Goal: Task Accomplishment & Management: Use online tool/utility

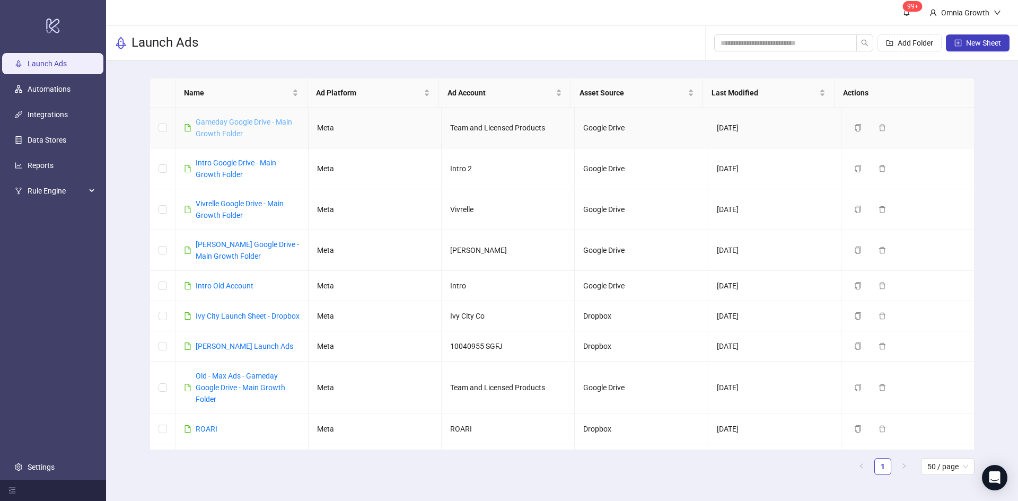
click at [246, 124] on link "Gameday Google Drive - Main Growth Folder" at bounding box center [244, 128] width 96 height 20
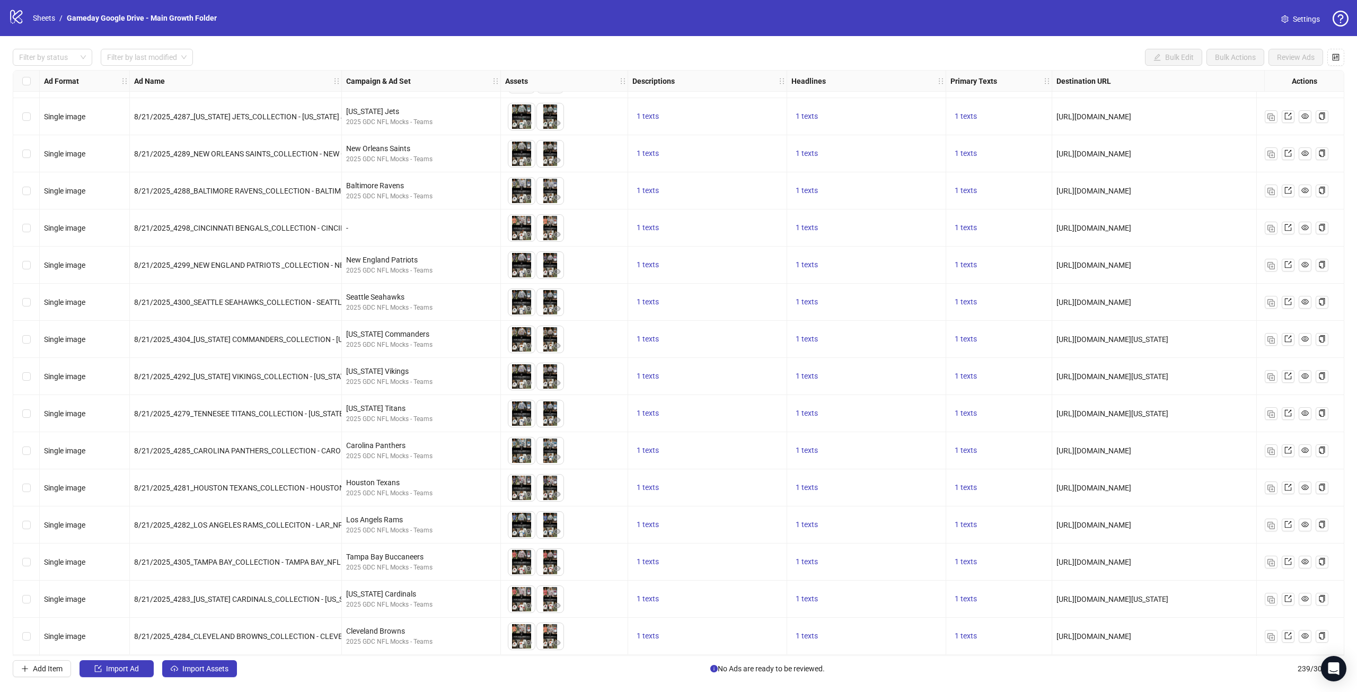
scroll to position [7993, 0]
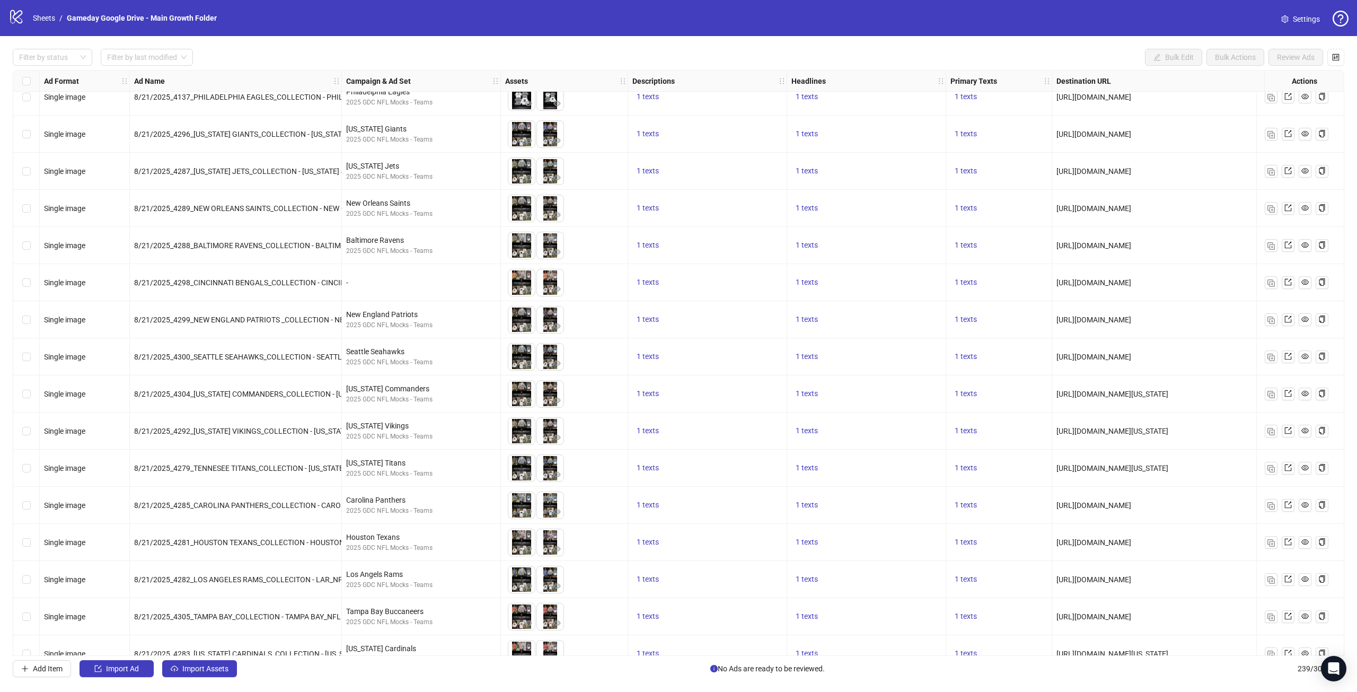
drag, startPoint x: 358, startPoint y: 280, endPoint x: 448, endPoint y: 282, distance: 89.6
click at [448, 282] on div "-" at bounding box center [421, 283] width 150 height 12
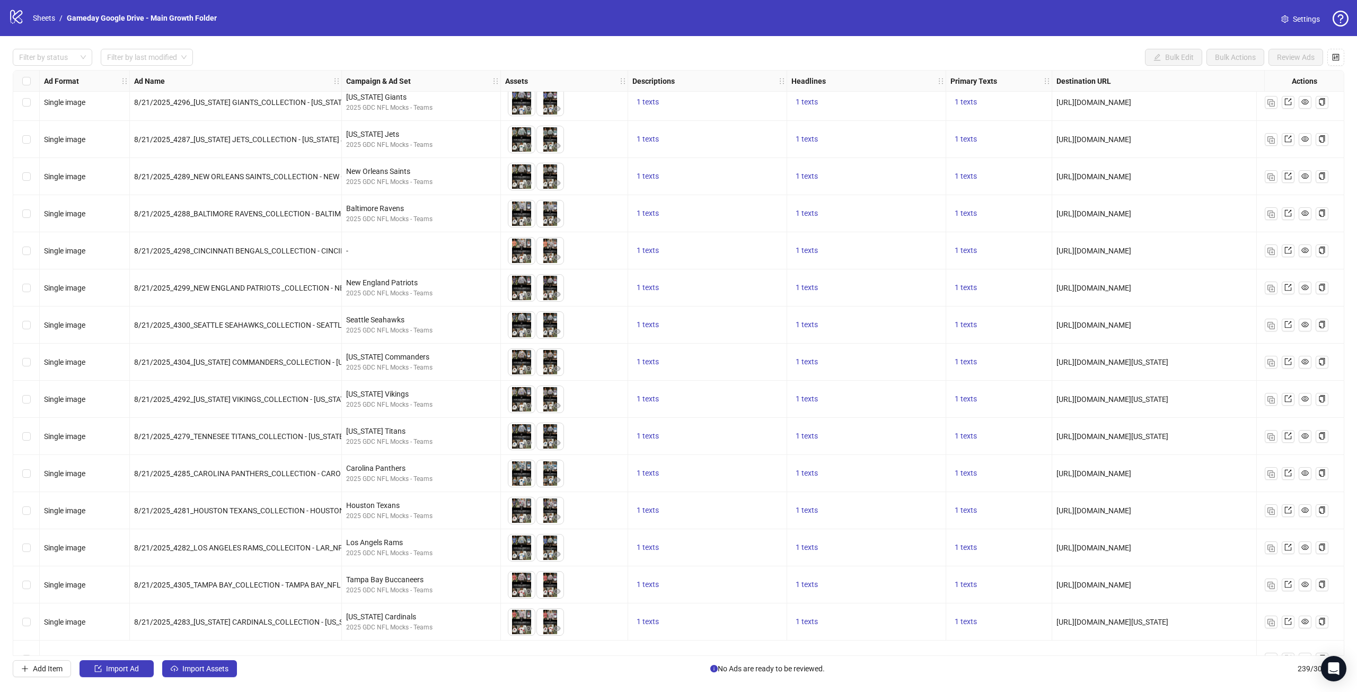
scroll to position [7940, 0]
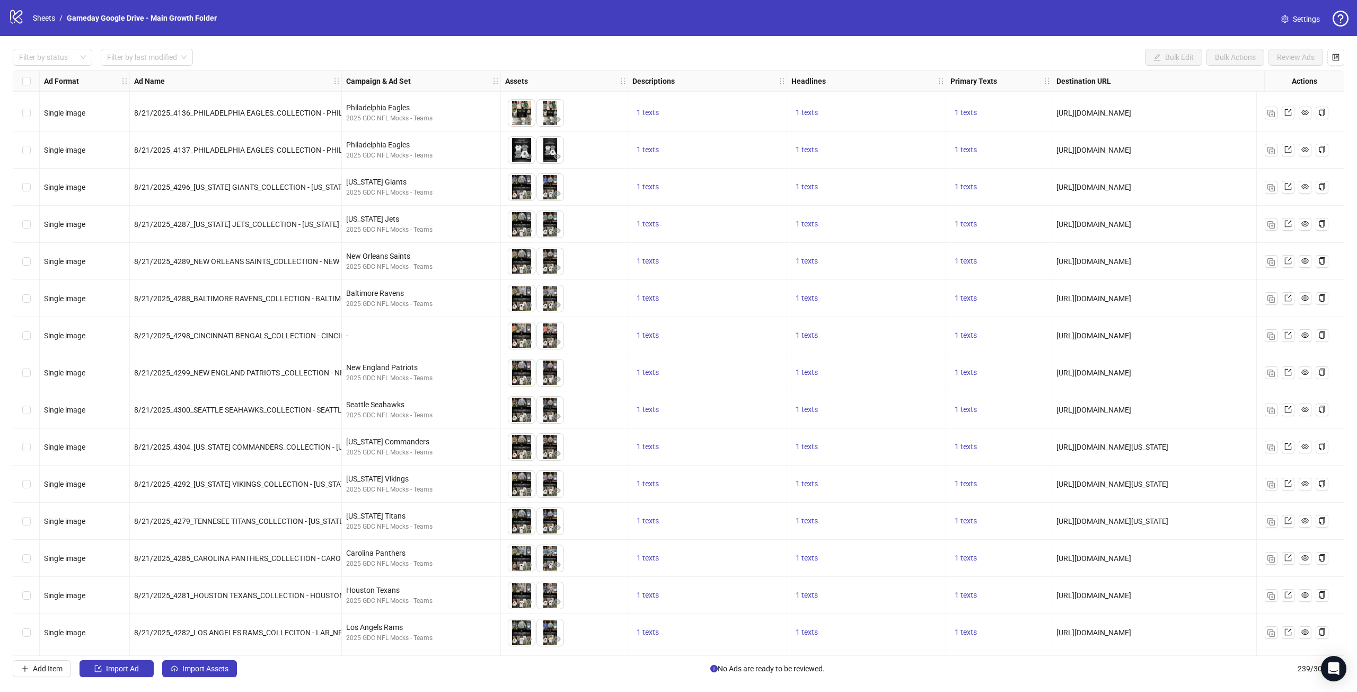
drag, startPoint x: 381, startPoint y: 330, endPoint x: 411, endPoint y: 331, distance: 30.2
click at [411, 331] on div "-" at bounding box center [421, 336] width 150 height 12
click at [189, 336] on span "8/21/2025_4298_CINCINNATI BENGALS_COLLECTION - CINCINNATI_NFL NON CORE TEAM_STA…" at bounding box center [371, 335] width 474 height 8
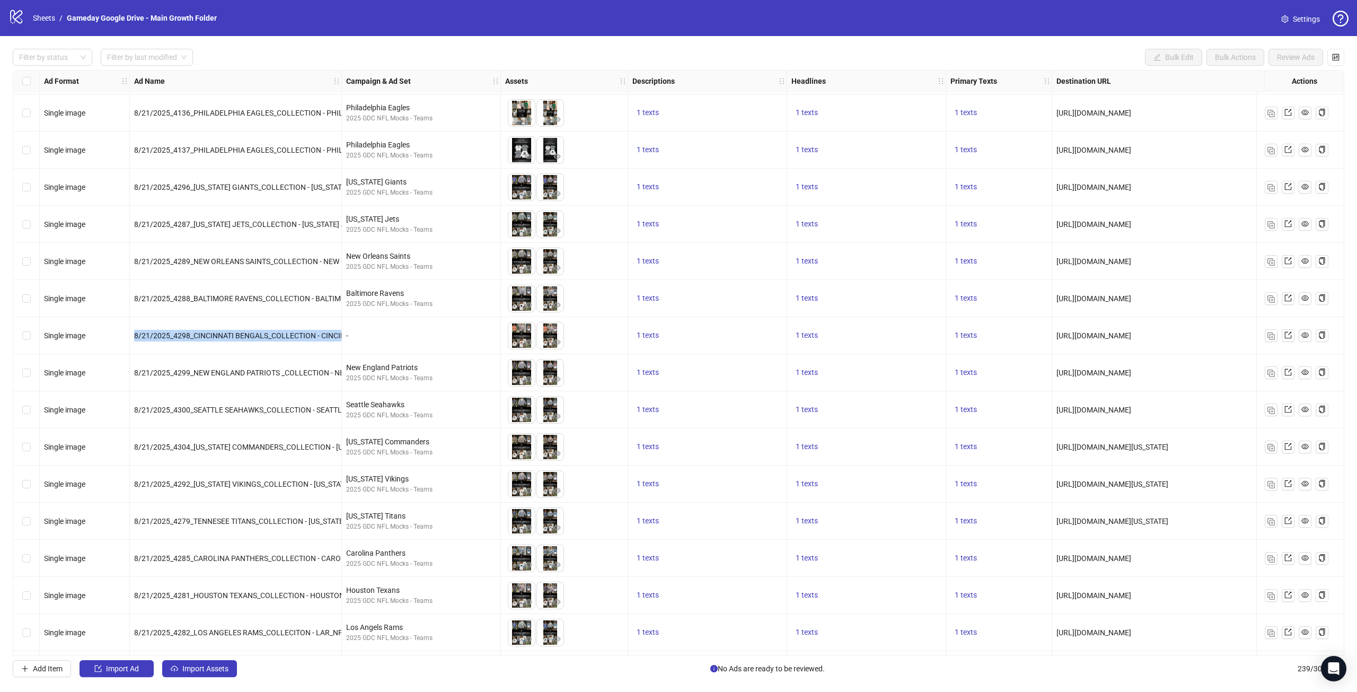
click at [189, 336] on span "8/21/2025_4298_CINCINNATI BENGALS_COLLECTION - CINCINNATI_NFL NON CORE TEAM_STA…" at bounding box center [371, 335] width 474 height 8
click at [411, 320] on div "-" at bounding box center [421, 335] width 159 height 37
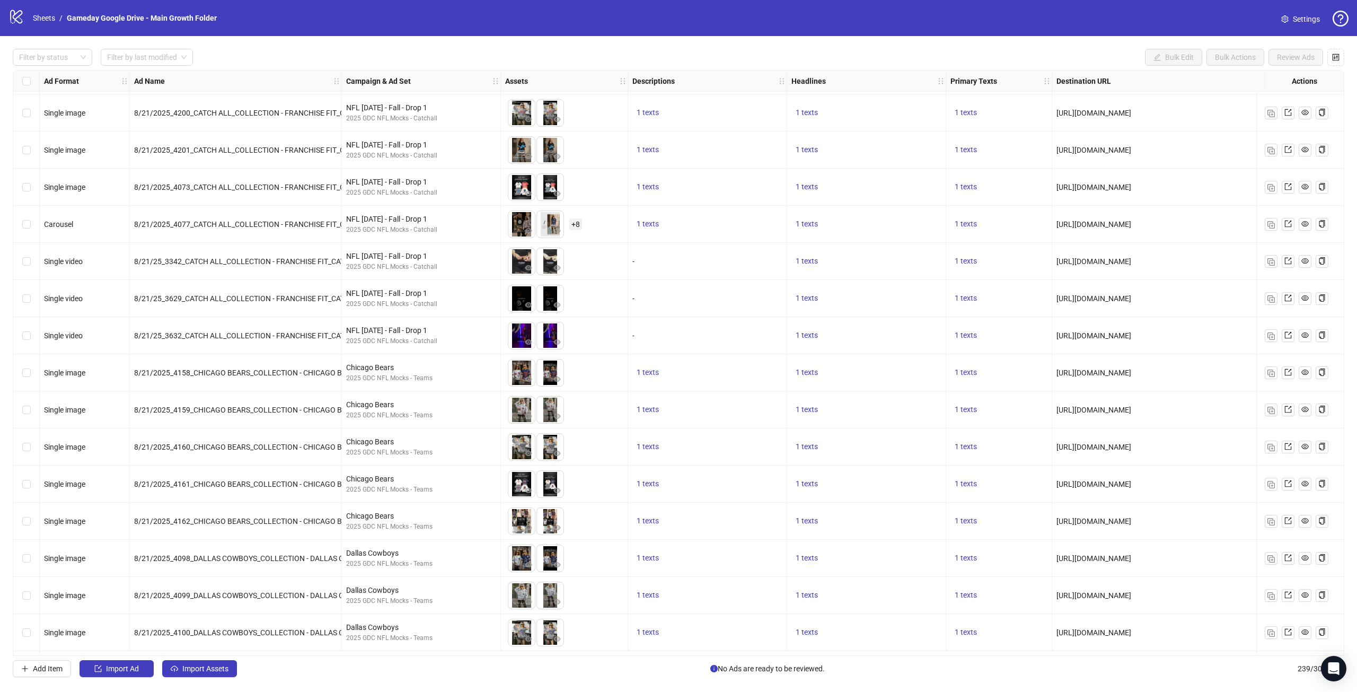
scroll to position [6031, 0]
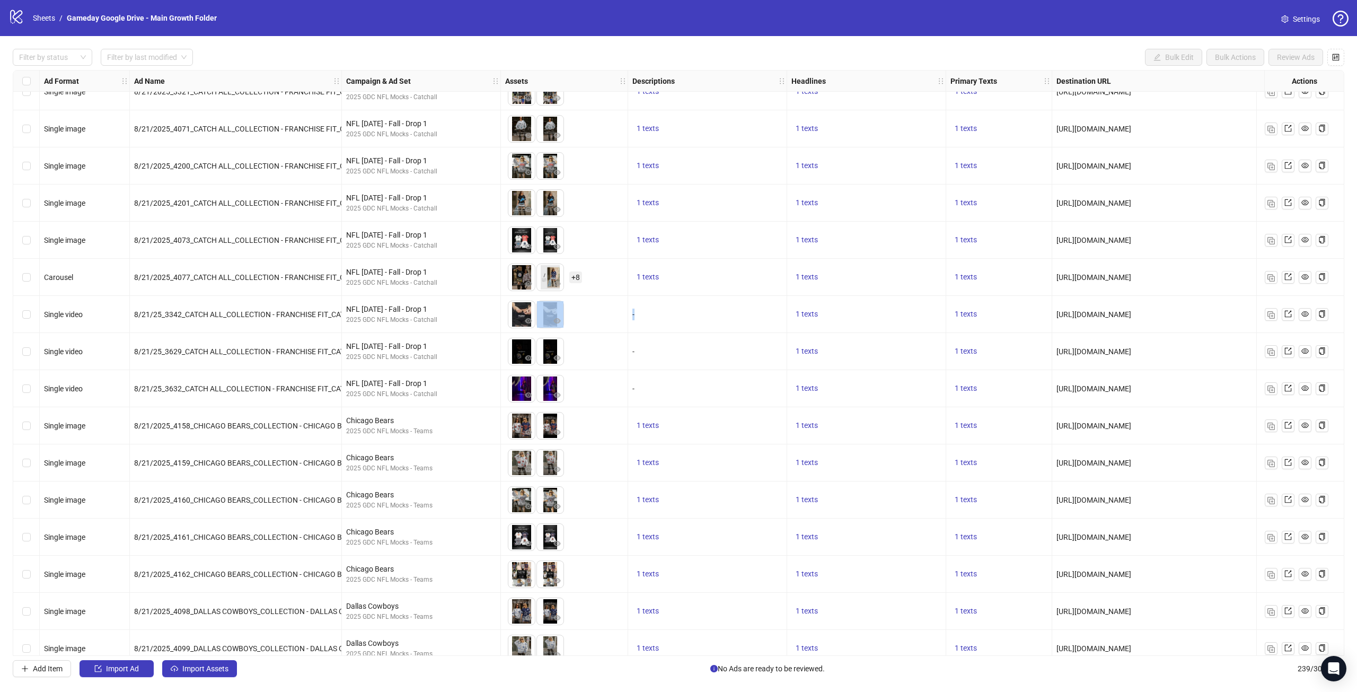
drag, startPoint x: 632, startPoint y: 311, endPoint x: 607, endPoint y: 314, distance: 25.2
click at [645, 315] on div "-" at bounding box center [708, 315] width 150 height 12
drag, startPoint x: 658, startPoint y: 318, endPoint x: 619, endPoint y: 317, distance: 39.2
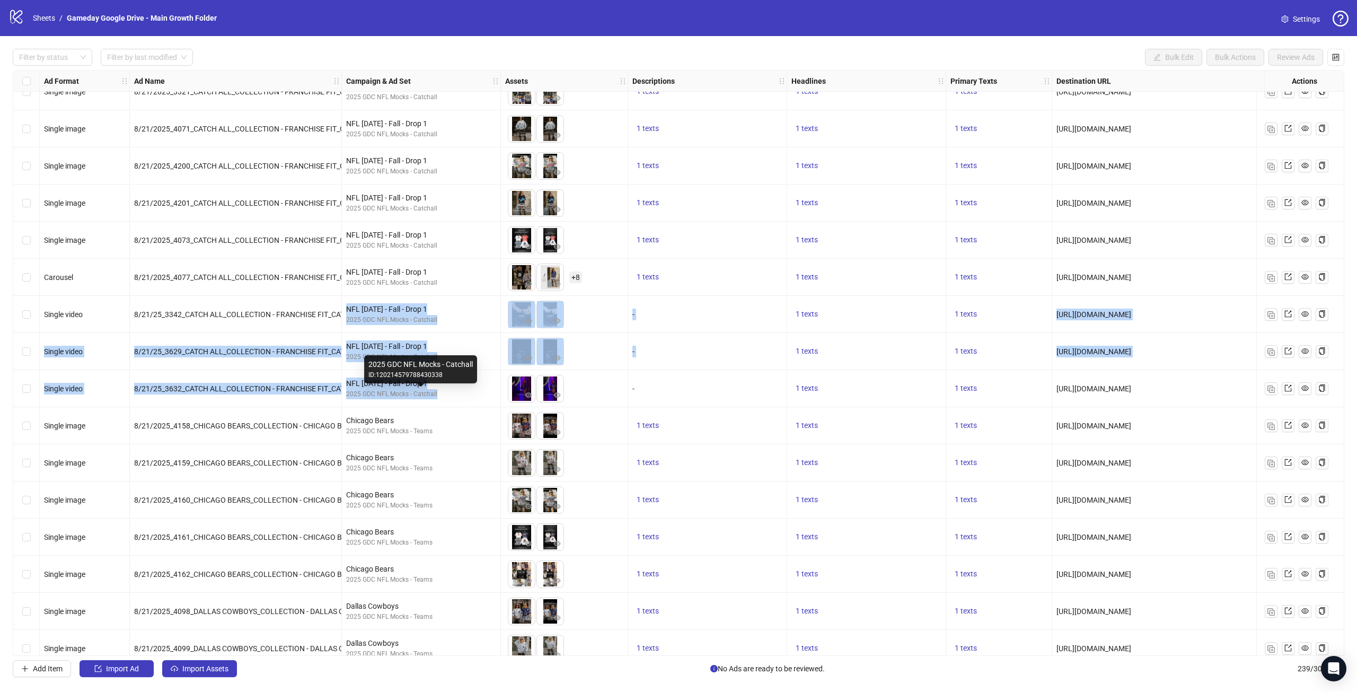
drag, startPoint x: 346, startPoint y: 306, endPoint x: 447, endPoint y: 400, distance: 137.7
click at [466, 397] on div "2025 GDC NFL Mocks - Catchall" at bounding box center [421, 394] width 150 height 10
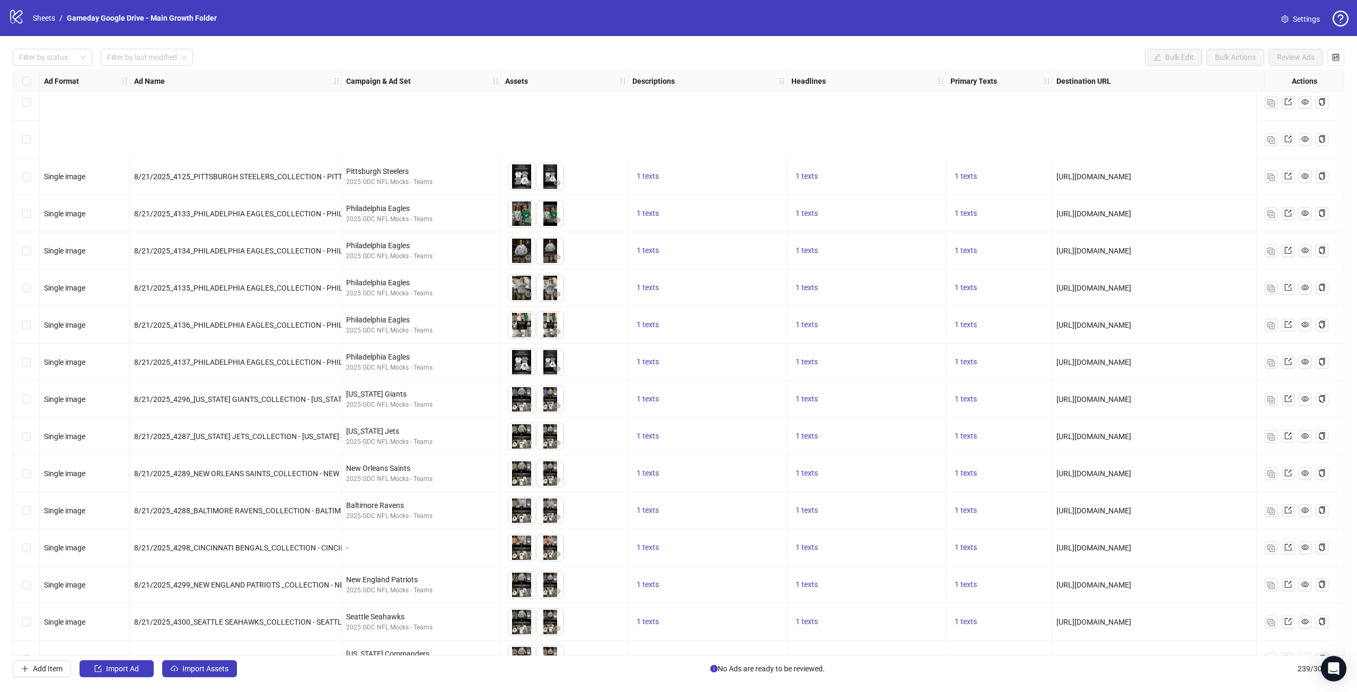
scroll to position [7887, 0]
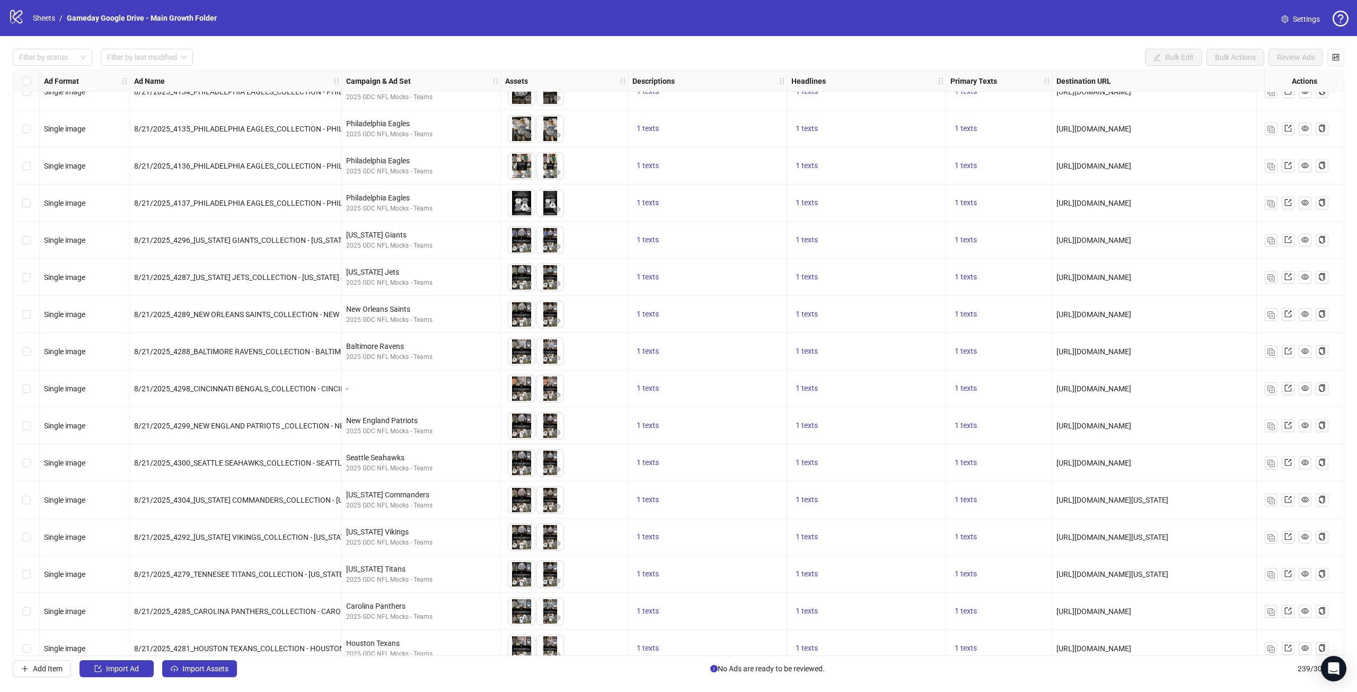
click at [278, 390] on span "8/21/2025_4298_CINCINNATI BENGALS_COLLECTION - CINCINNATI_NFL NON CORE TEAM_STA…" at bounding box center [371, 388] width 474 height 8
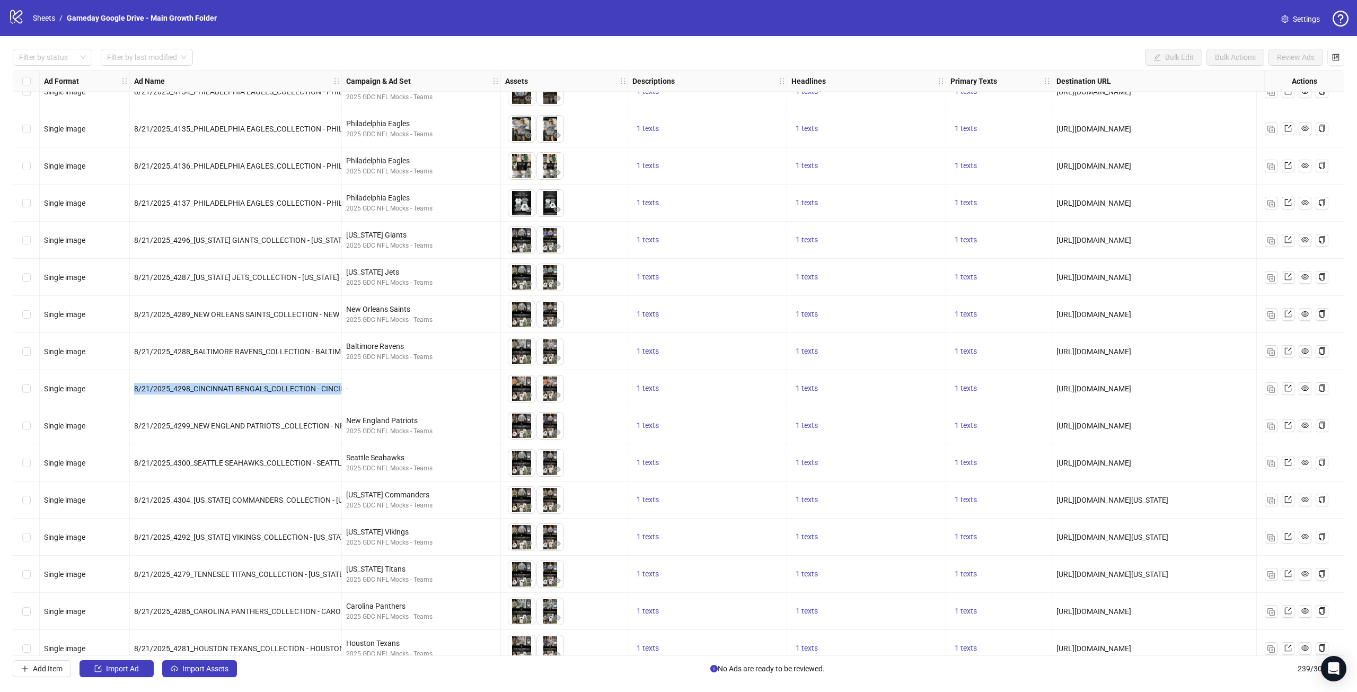
click at [278, 390] on span "8/21/2025_4298_CINCINNATI BENGALS_COLLECTION - CINCINNATI_NFL NON CORE TEAM_STA…" at bounding box center [371, 388] width 474 height 8
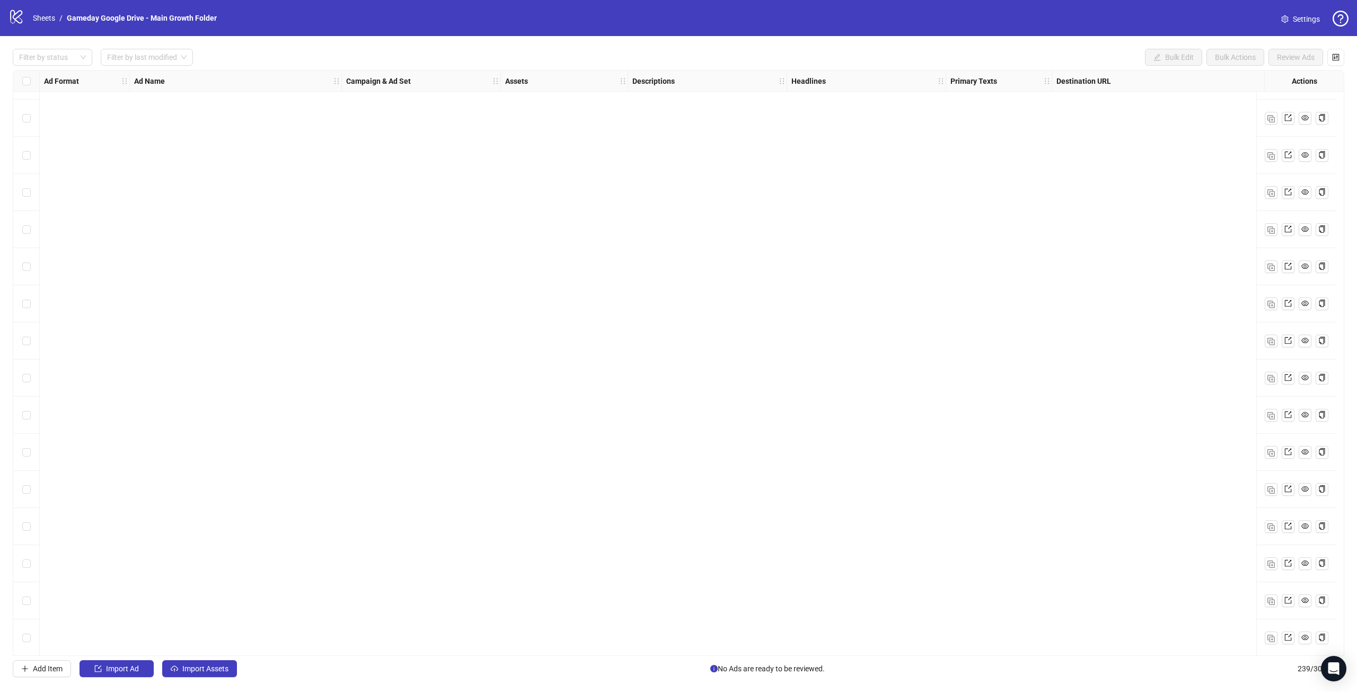
scroll to position [8311, 0]
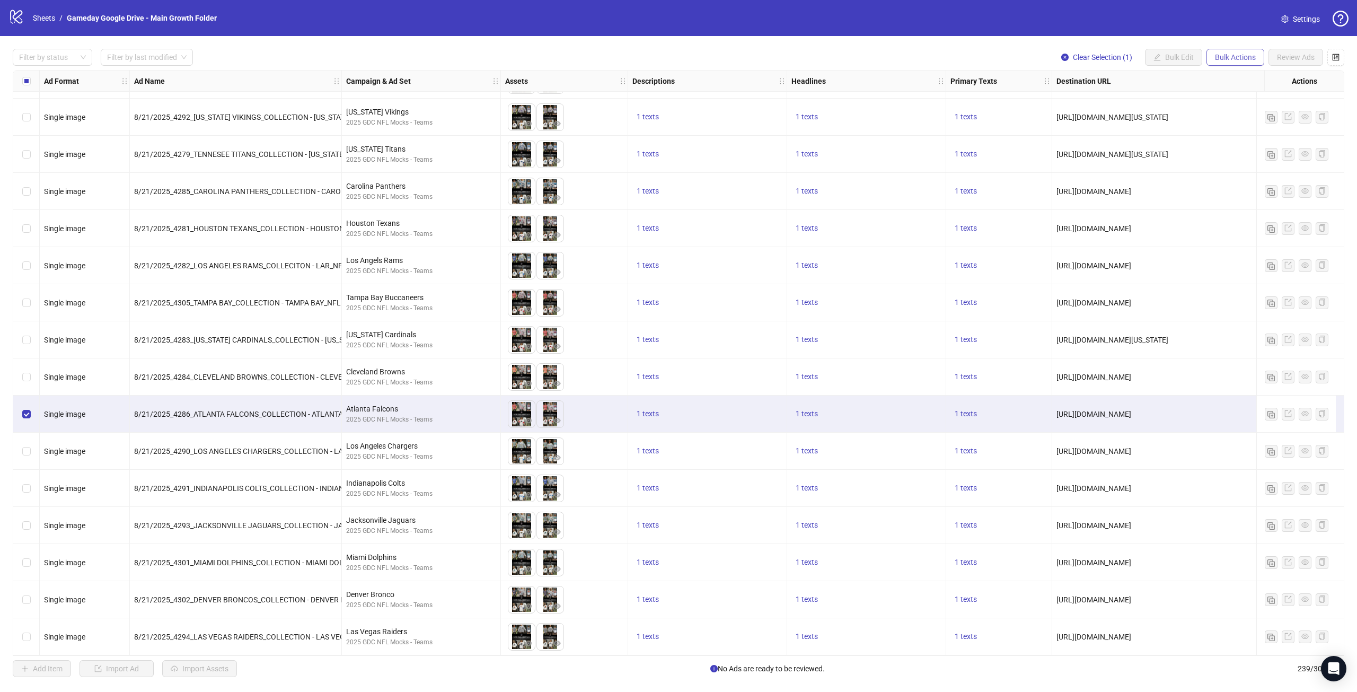
click at [1236, 58] on span "Bulk Actions" at bounding box center [1235, 57] width 41 height 8
click at [31, 407] on div "Select row 233" at bounding box center [26, 414] width 27 height 37
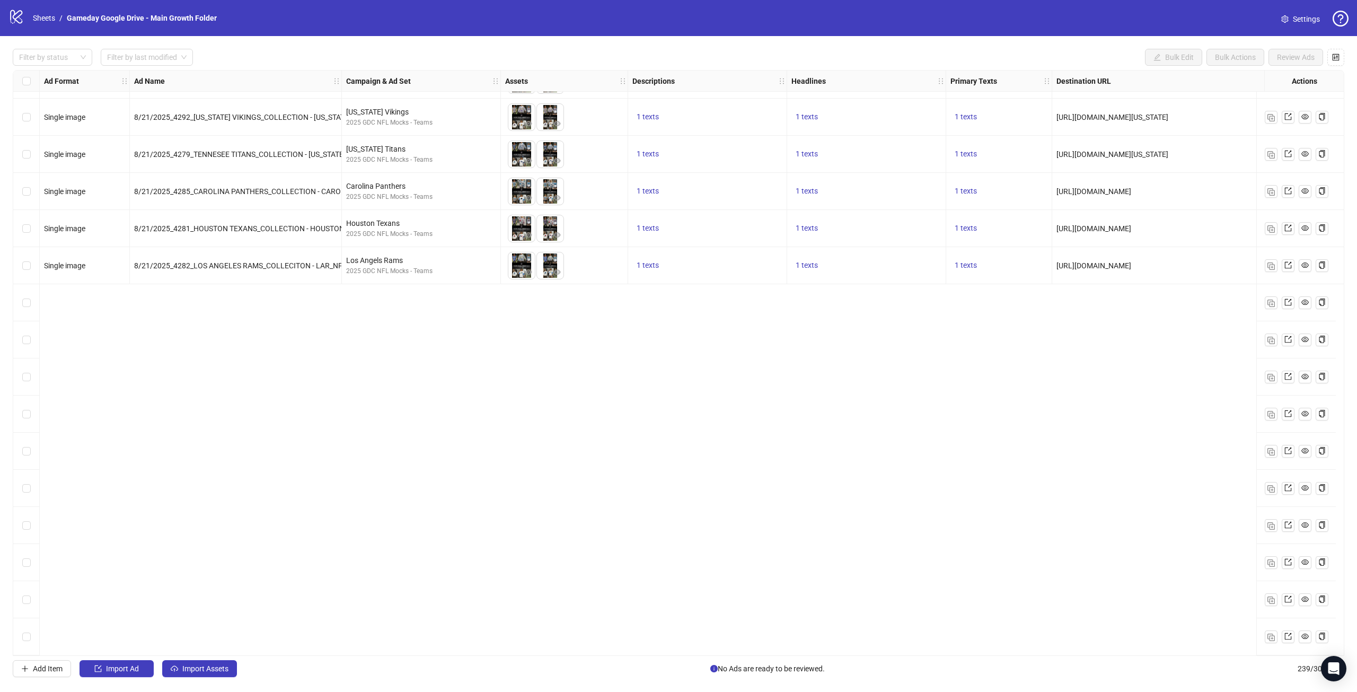
scroll to position [7781, 0]
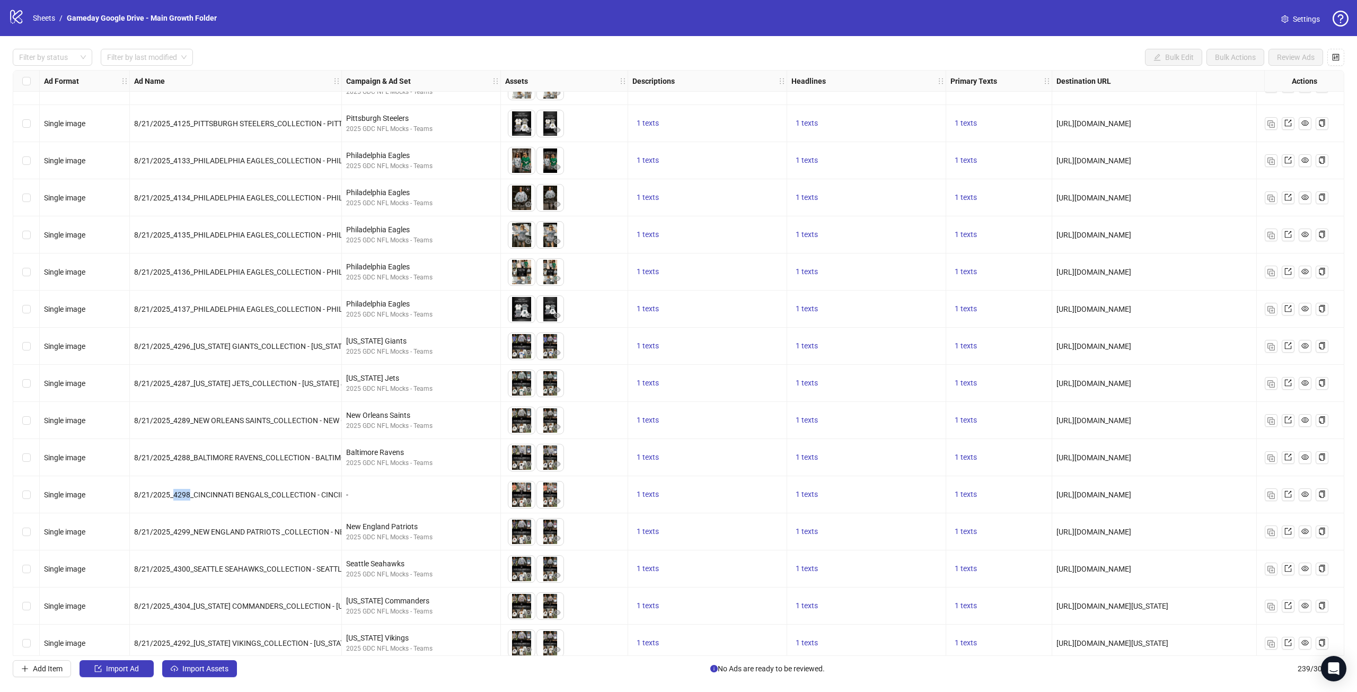
drag, startPoint x: 174, startPoint y: 494, endPoint x: 188, endPoint y: 496, distance: 14.5
click at [188, 496] on span "8/21/2025_4298_CINCINNATI BENGALS_COLLECTION - CINCINNATI_NFL NON CORE TEAM_STA…" at bounding box center [371, 494] width 474 height 8
copy span "4298"
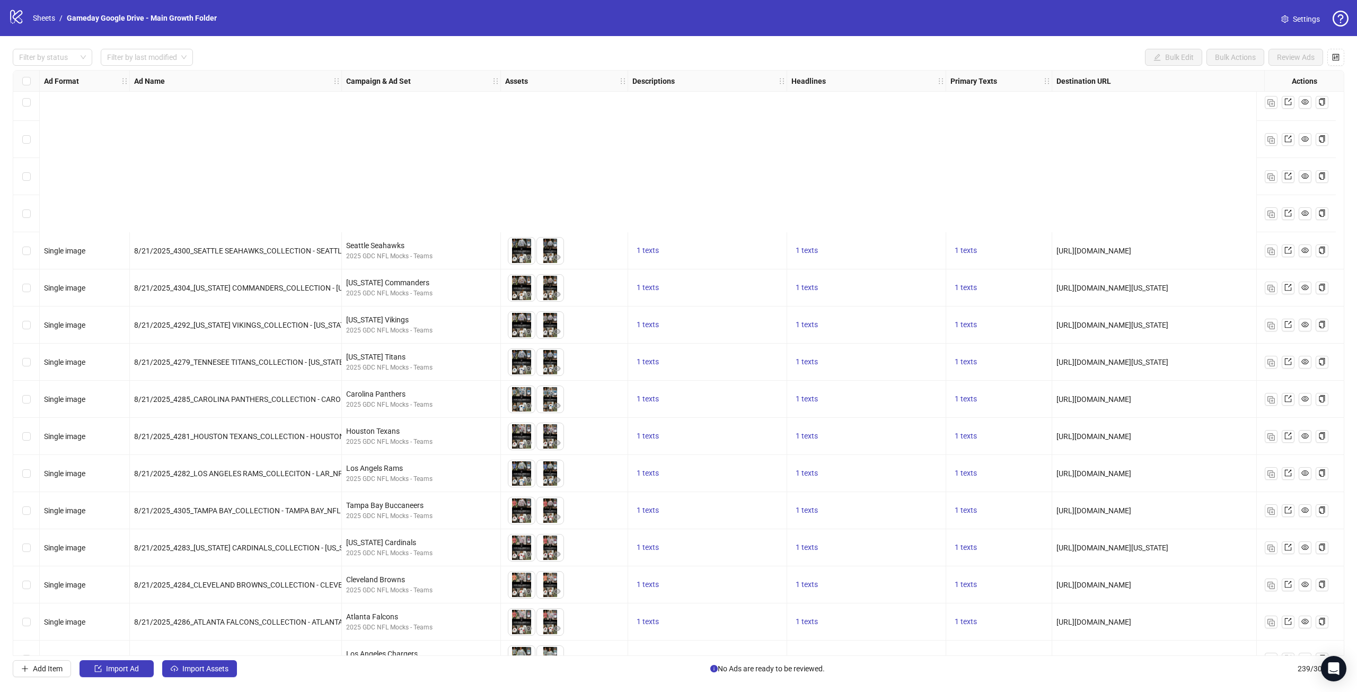
scroll to position [8311, 0]
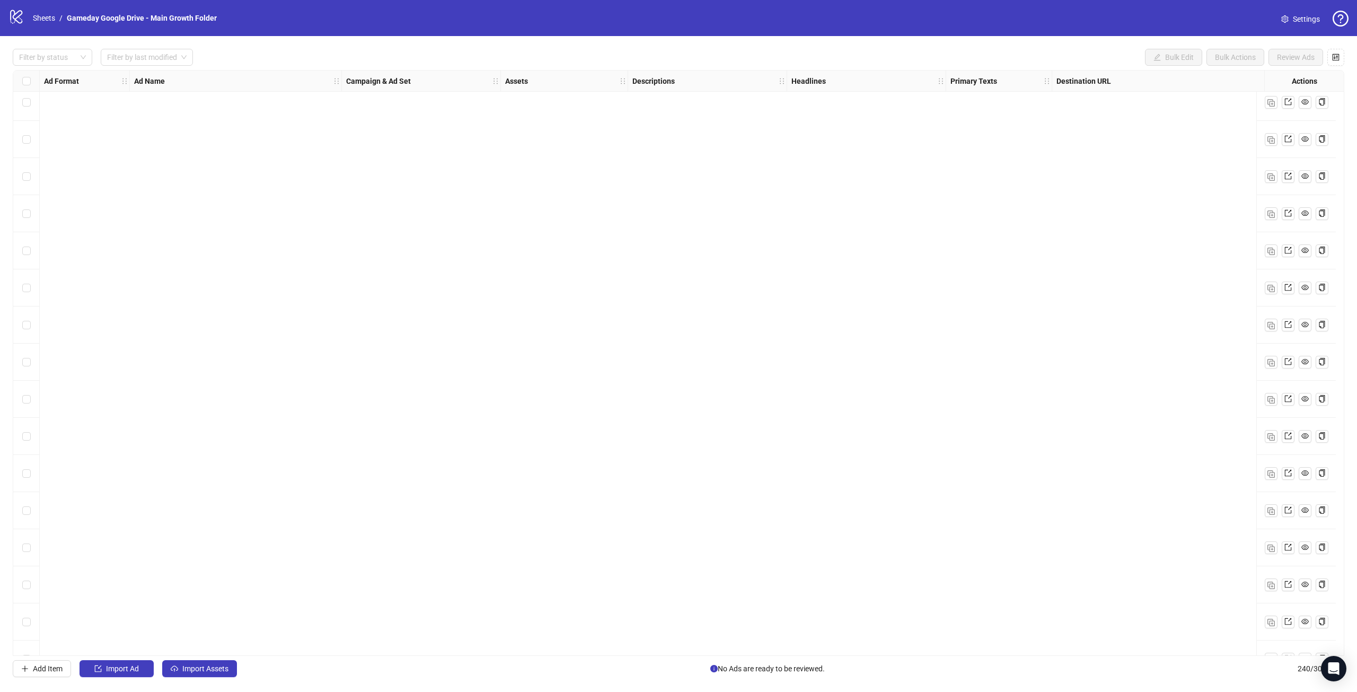
scroll to position [8348, 0]
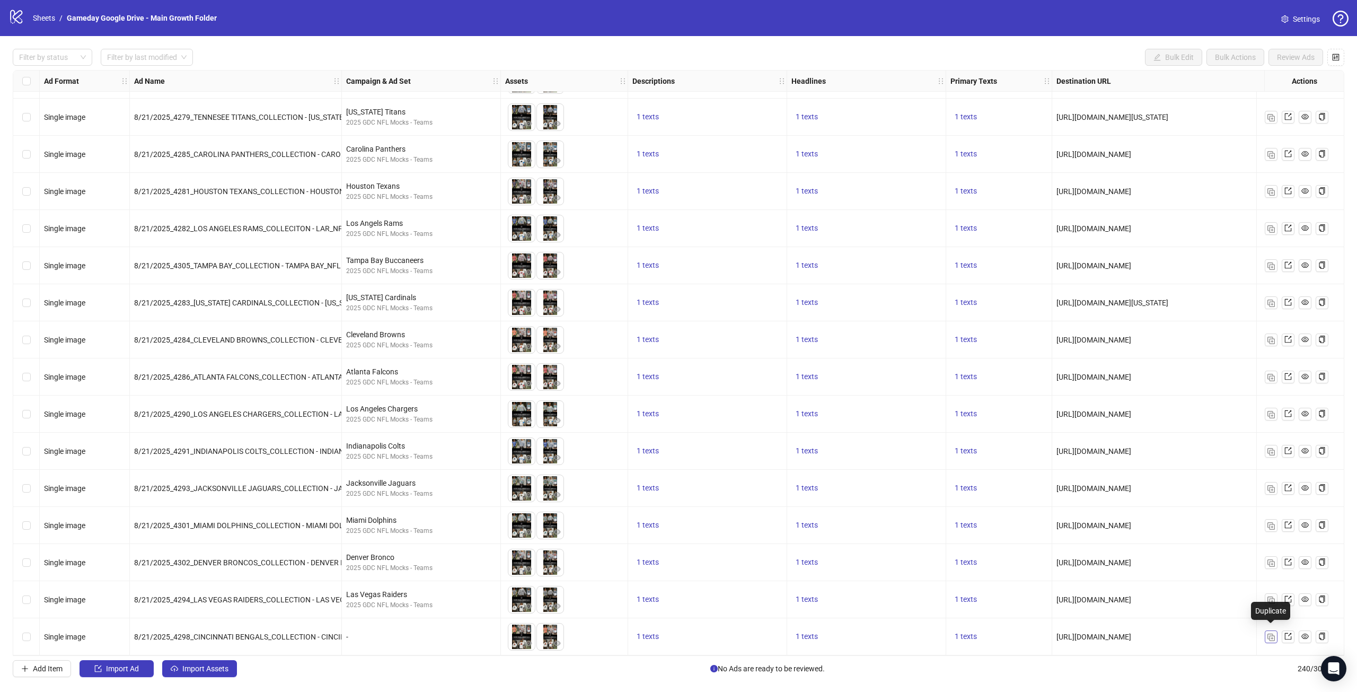
click at [1272, 634] on img "button" at bounding box center [1271, 637] width 7 height 7
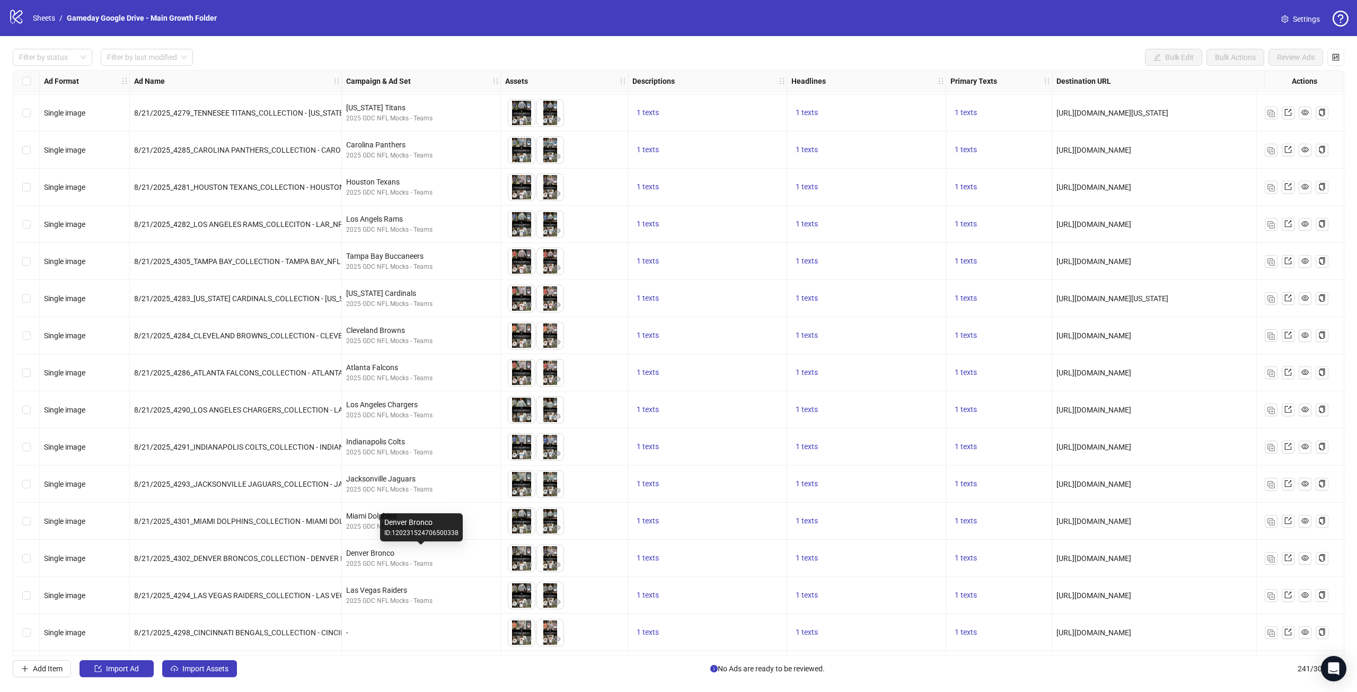
scroll to position [8385, 0]
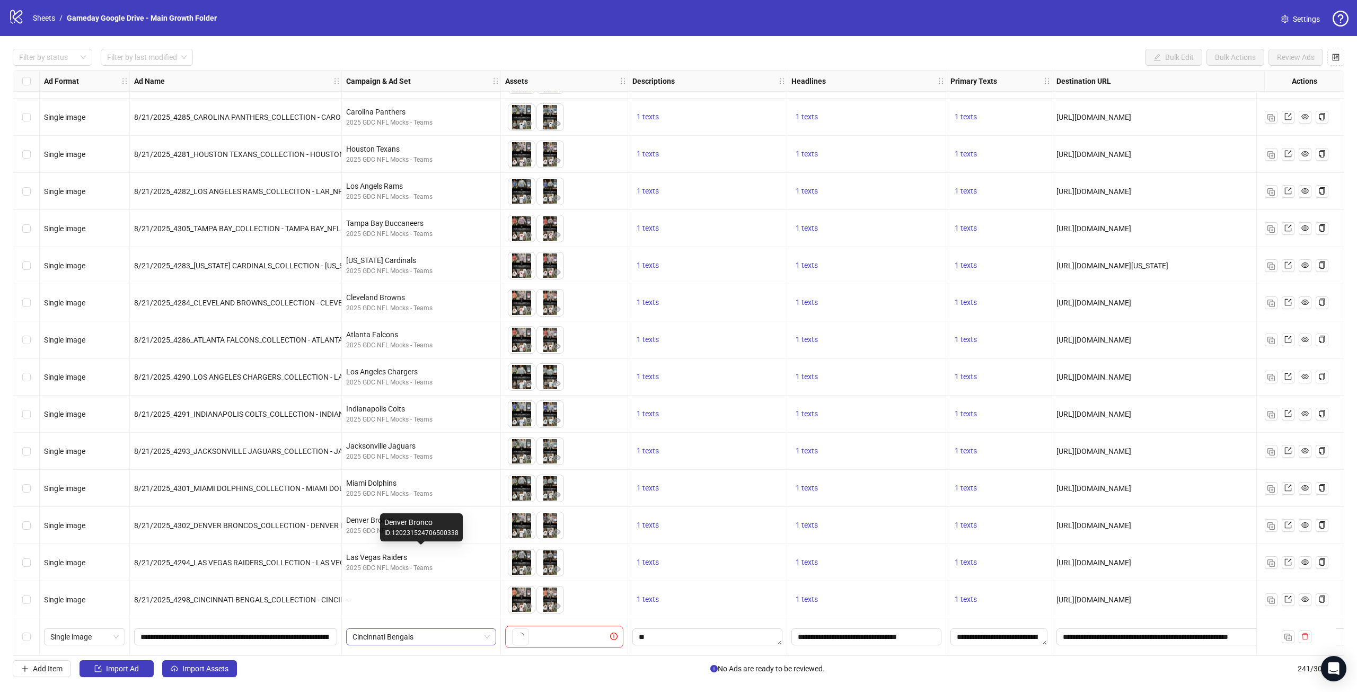
click at [419, 636] on div "Ad Format Ad Name Campaign & Ad Set Assets Descriptions Headlines Primary Texts…" at bounding box center [679, 363] width 1332 height 586
click at [421, 630] on span "Cincinnati Bengals" at bounding box center [421, 637] width 137 height 16
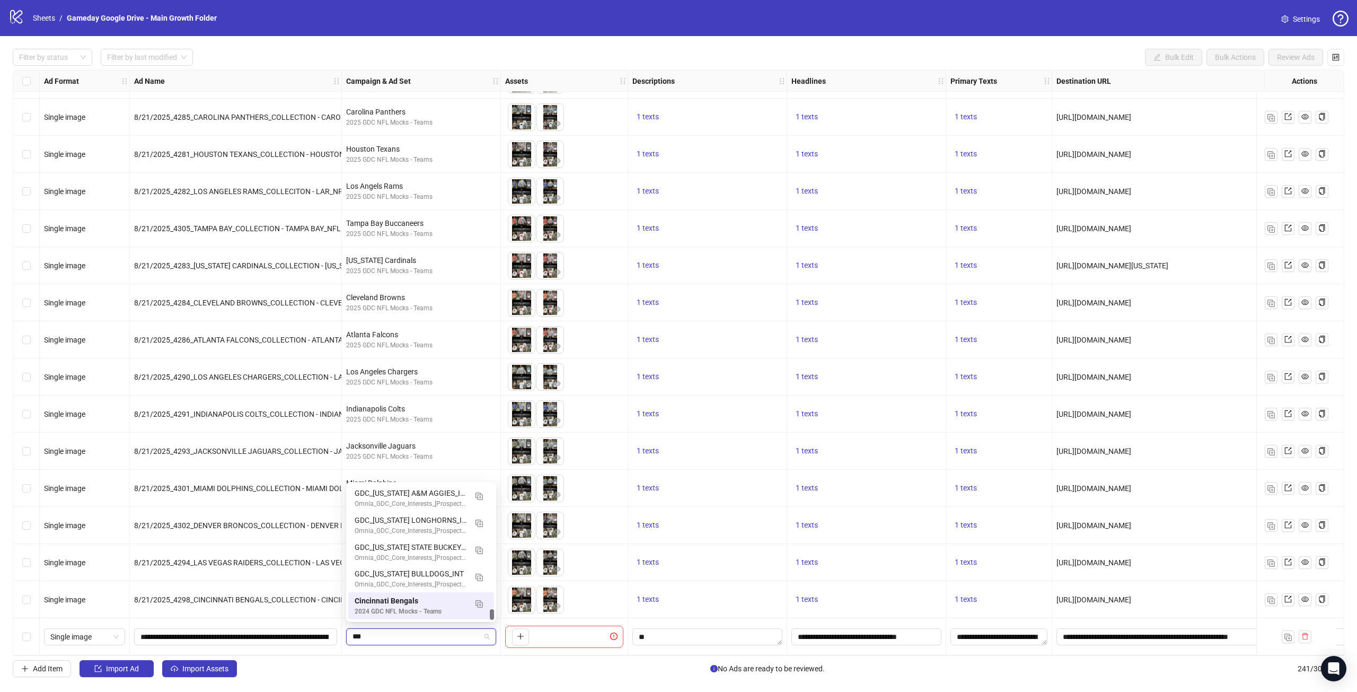
scroll to position [0, 0]
type input "****"
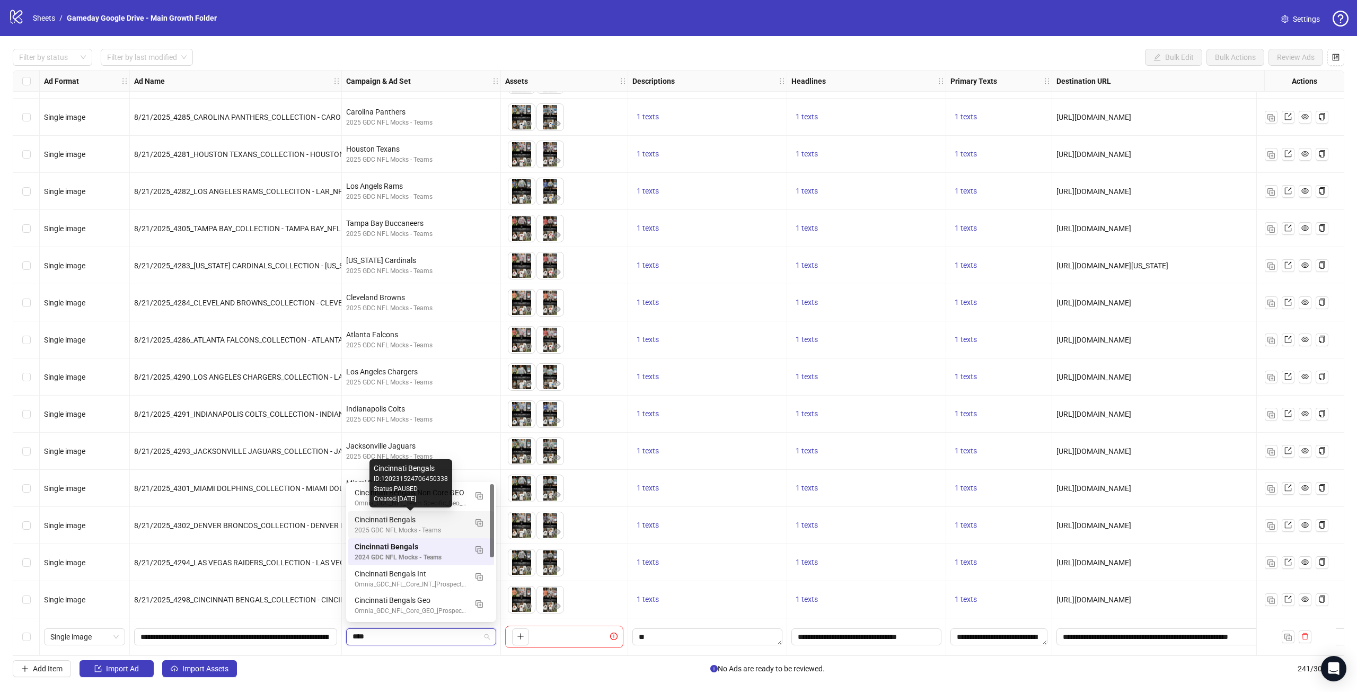
click at [359, 520] on div "Cincinnati Bengals" at bounding box center [411, 520] width 112 height 12
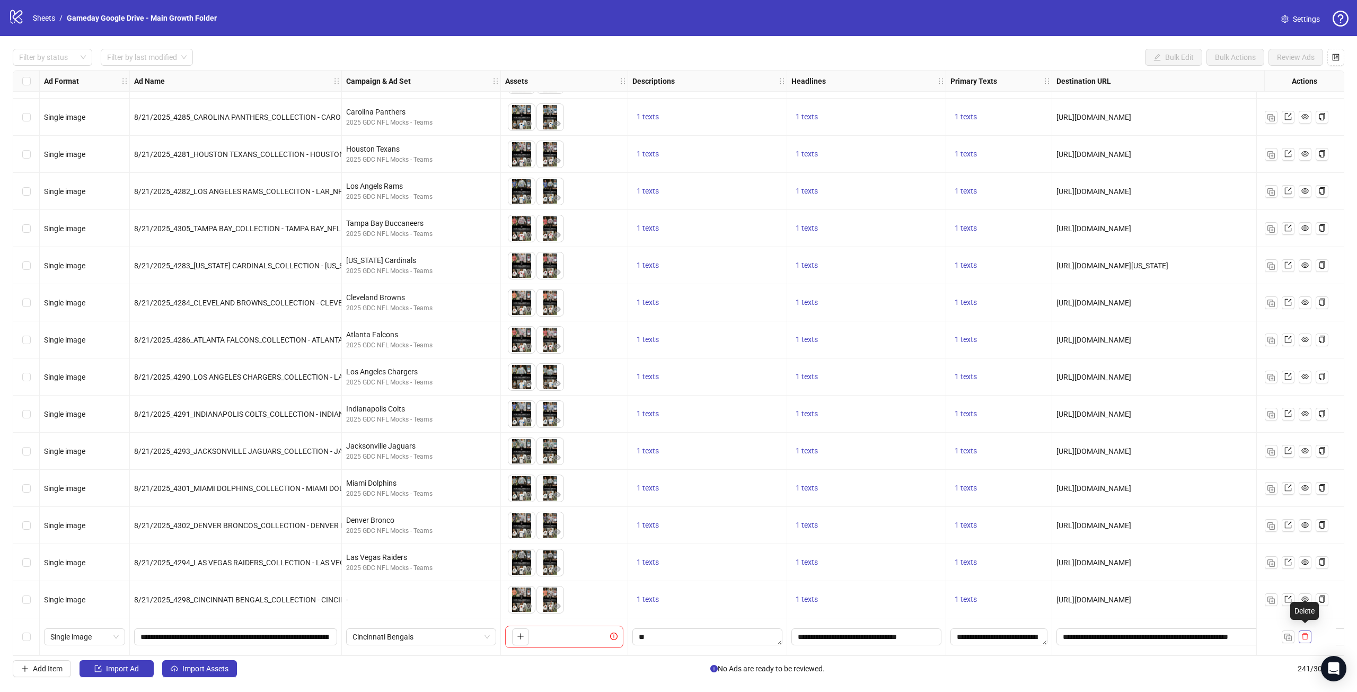
click at [1303, 633] on button "button" at bounding box center [1305, 636] width 13 height 13
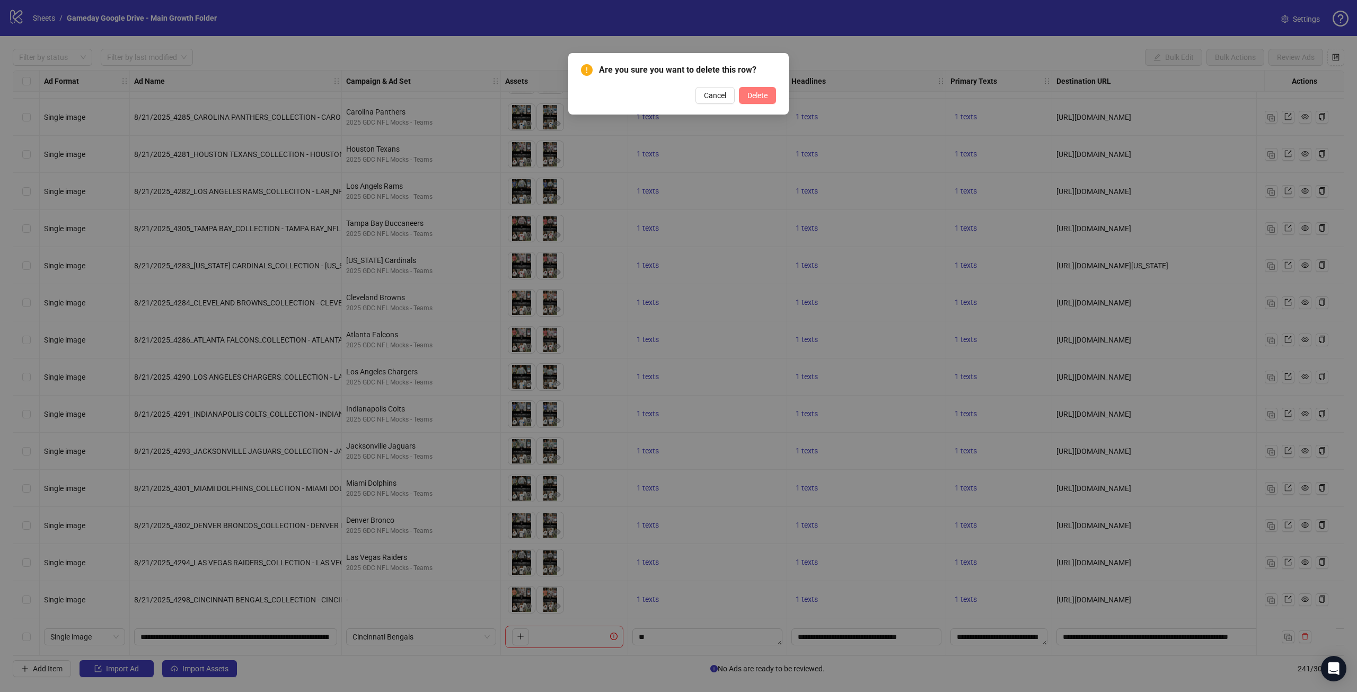
click at [746, 93] on button "Delete" at bounding box center [757, 95] width 37 height 17
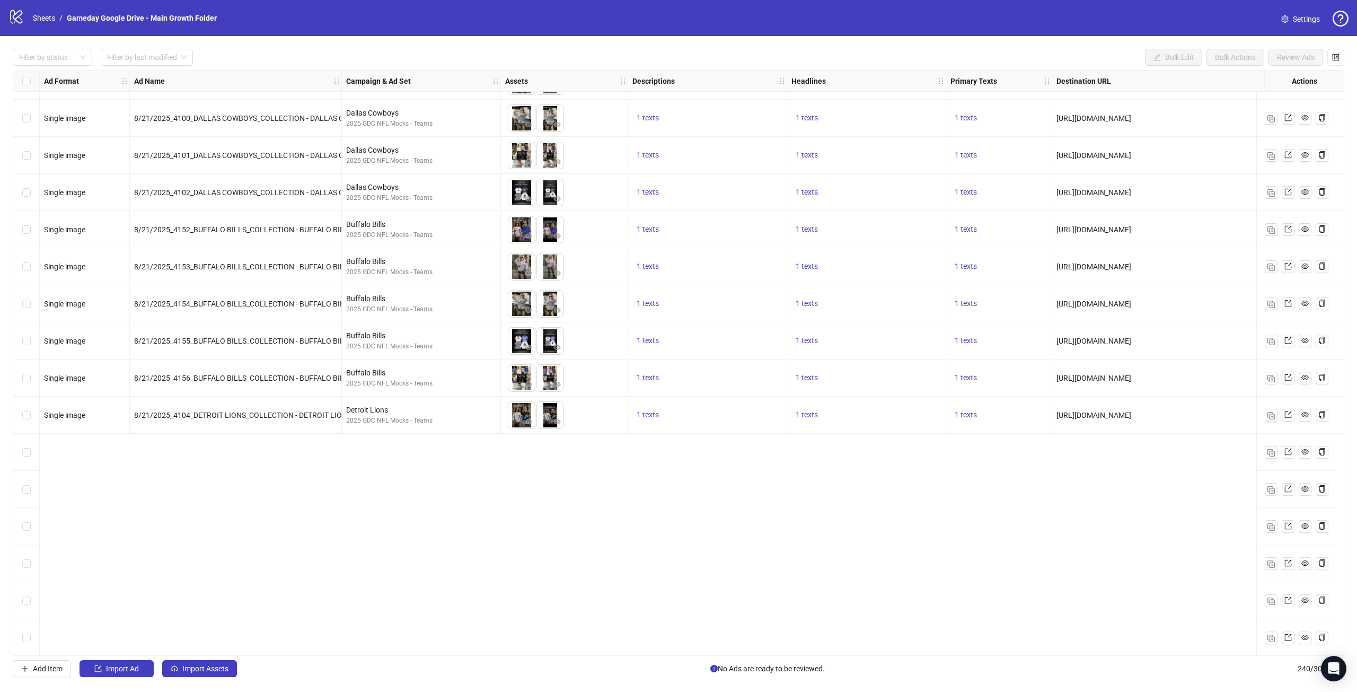
scroll to position [6068, 0]
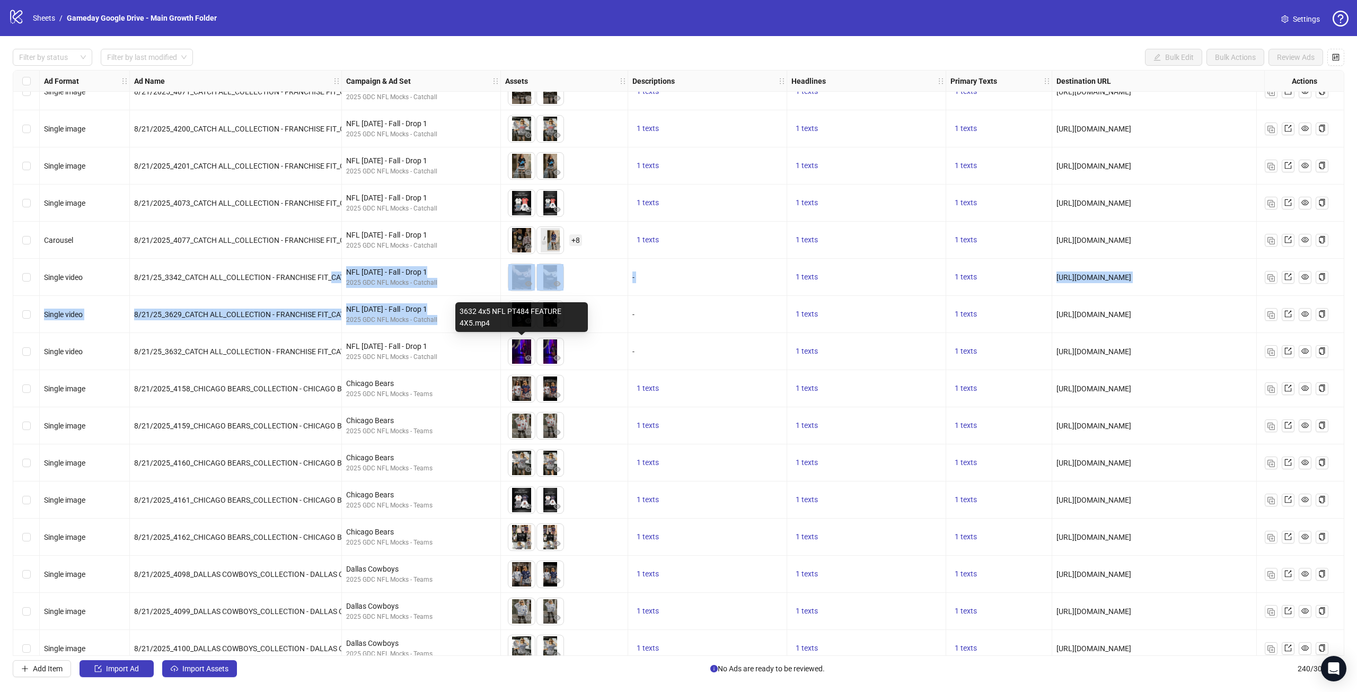
drag, startPoint x: 331, startPoint y: 277, endPoint x: 448, endPoint y: 328, distance: 127.5
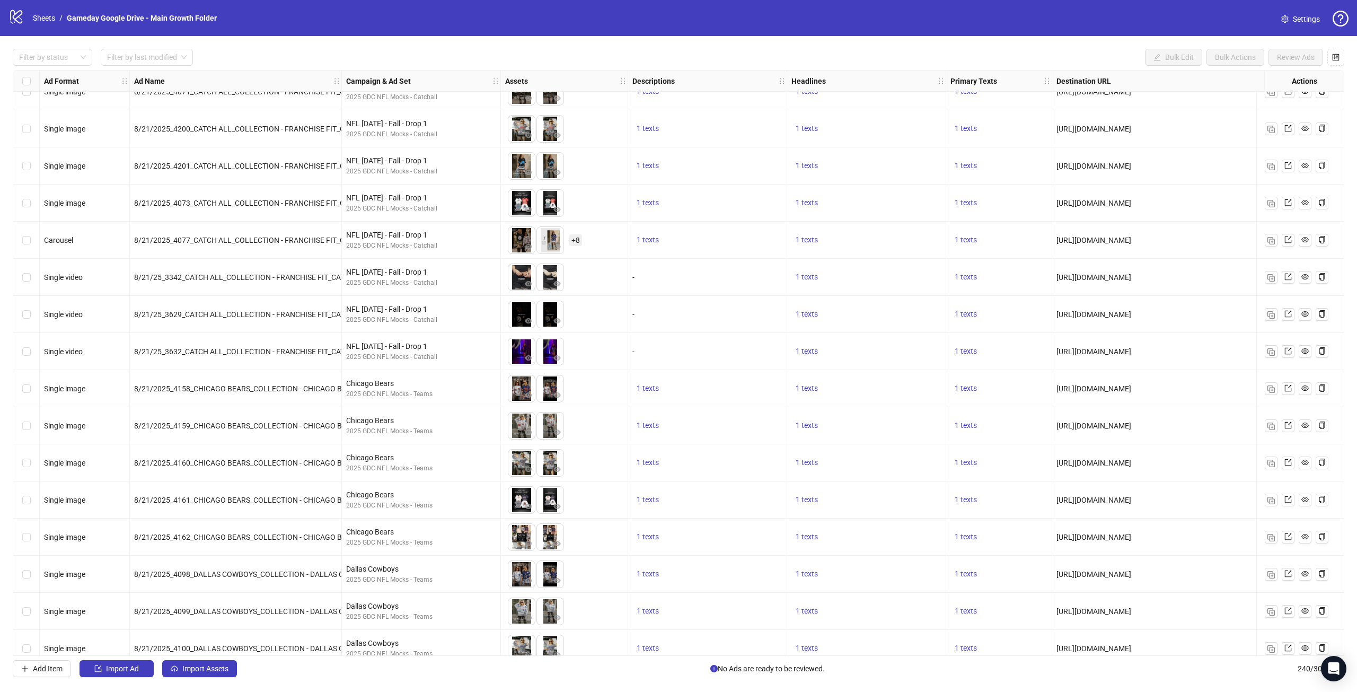
click at [303, 284] on div "8/21/25_3342_CATCH ALL_COLLECTION - FRANCHISE FIT_CATCH ALL_VIDEO_TEXT OVERLAY_…" at bounding box center [236, 277] width 212 height 37
drag, startPoint x: 634, startPoint y: 277, endPoint x: 647, endPoint y: 280, distance: 14.1
click at [647, 280] on div "-" at bounding box center [708, 277] width 150 height 12
drag, startPoint x: 639, startPoint y: 316, endPoint x: 653, endPoint y: 316, distance: 13.8
click at [653, 316] on div "-" at bounding box center [708, 315] width 150 height 12
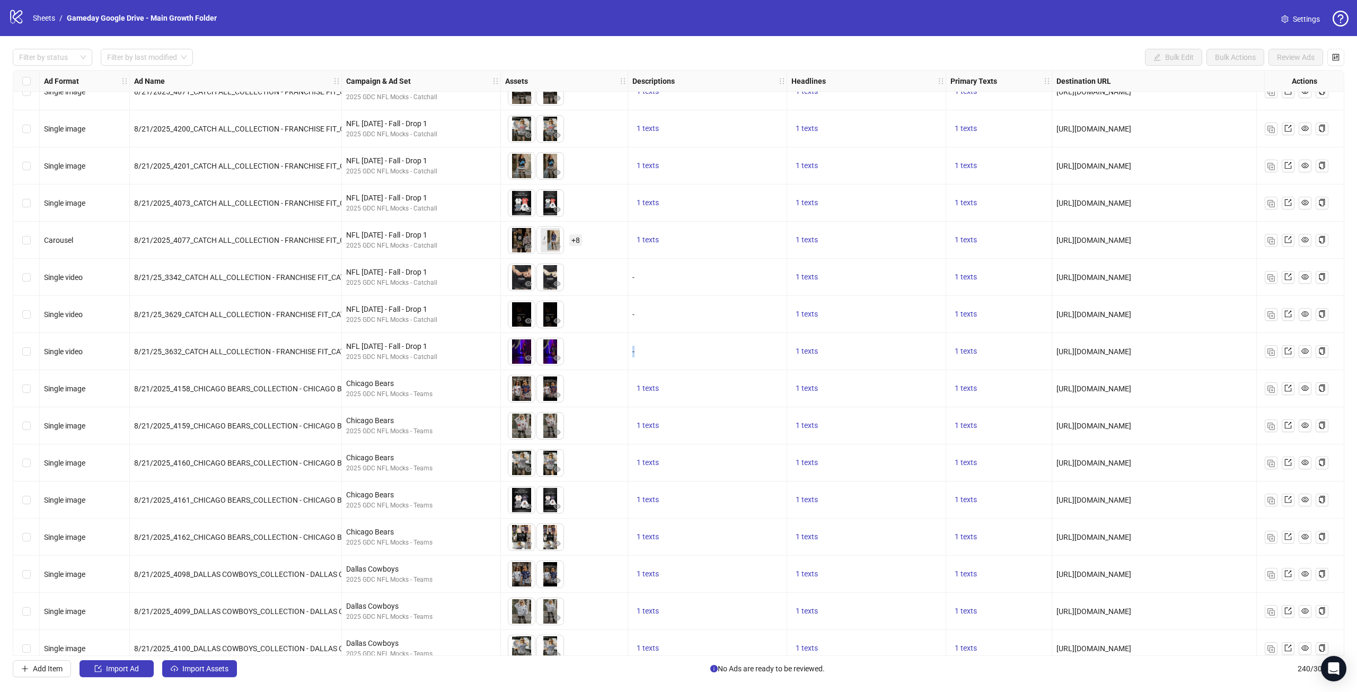
drag, startPoint x: 630, startPoint y: 365, endPoint x: 653, endPoint y: 362, distance: 23.0
click at [653, 362] on div "-" at bounding box center [707, 351] width 159 height 37
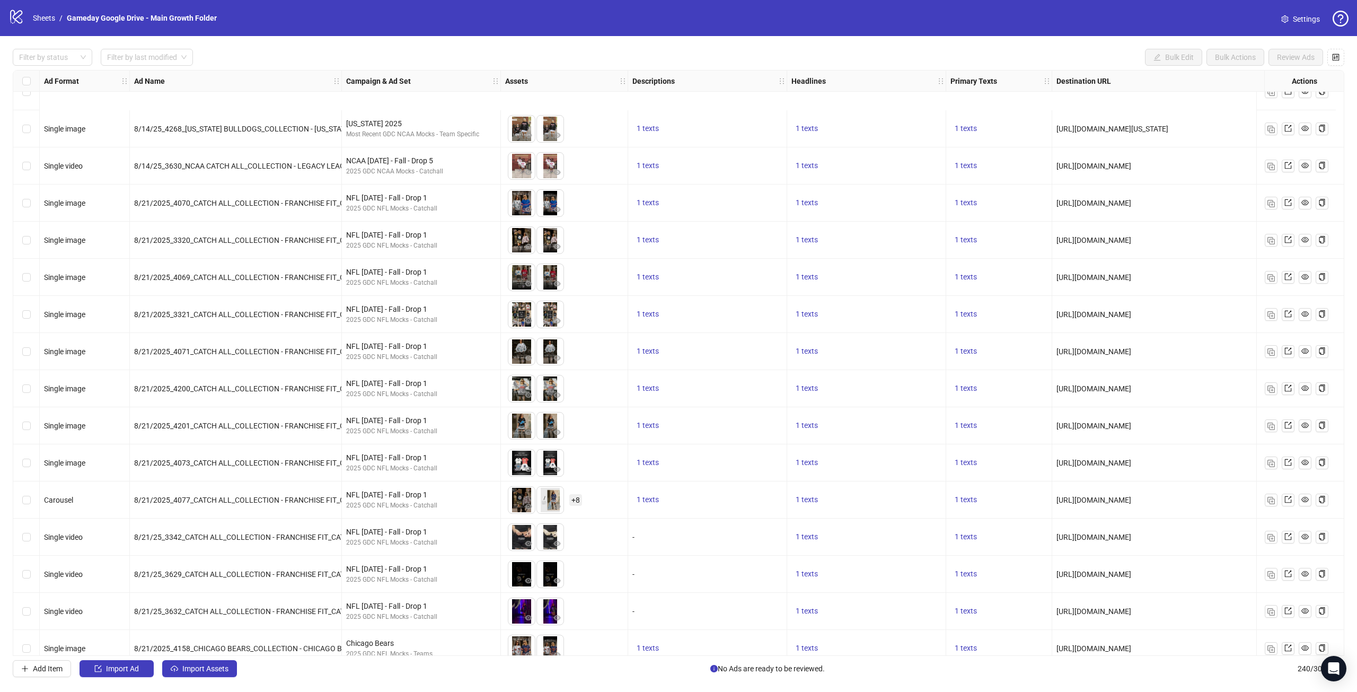
scroll to position [5962, 0]
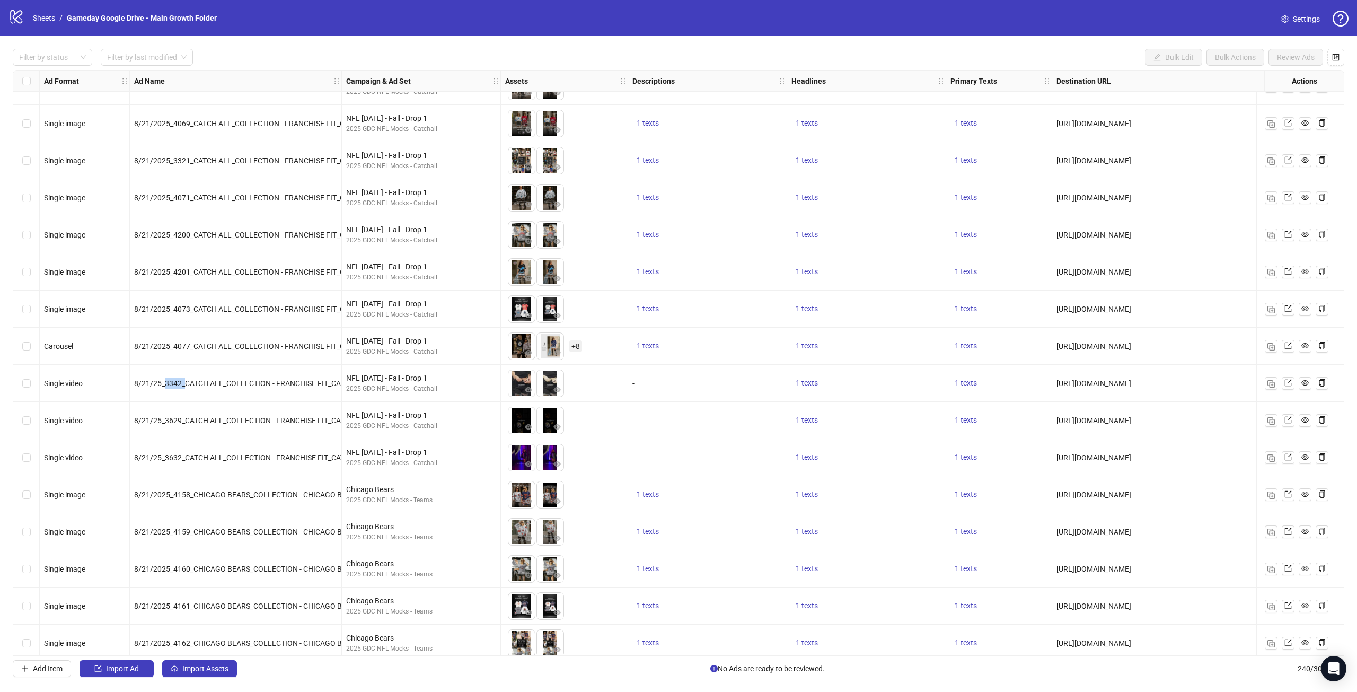
drag, startPoint x: 163, startPoint y: 384, endPoint x: 184, endPoint y: 384, distance: 20.7
click at [184, 384] on span "8/21/25_3342_CATCH ALL_COLLECTION - FRANCHISE FIT_CATCH ALL_VIDEO_TEXT OVERLAY_…" at bounding box center [320, 383] width 373 height 8
drag, startPoint x: 164, startPoint y: 419, endPoint x: 180, endPoint y: 420, distance: 15.4
click at [180, 420] on span "8/21/25_3629_CATCH ALL_COLLECTION - FRANCHISE FIT_CATCH ALL_VIDEO_TEXT OVERLAY_…" at bounding box center [336, 420] width 404 height 8
drag, startPoint x: 165, startPoint y: 461, endPoint x: 176, endPoint y: 460, distance: 11.2
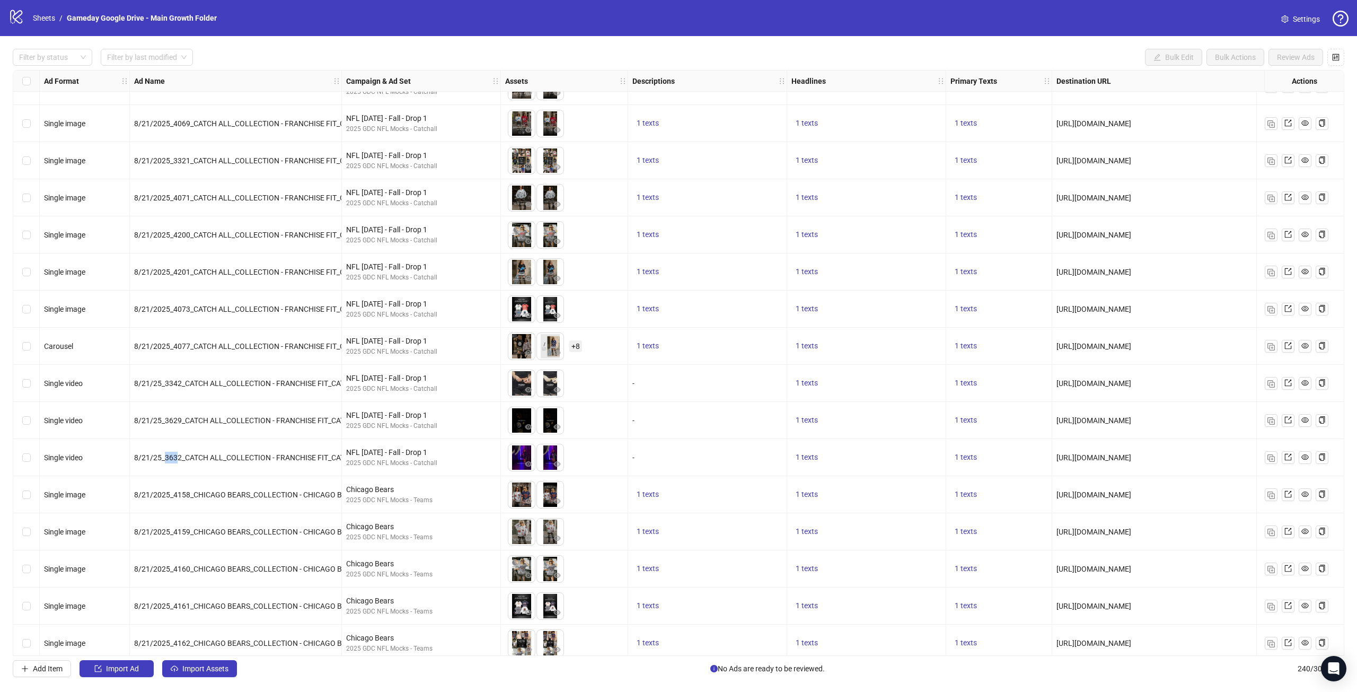
click at [176, 460] on span "8/21/25_3632_CATCH ALL_COLLECTION - FRANCHISE FIT_CATCH ALL_VIDEO_TEXT OVERLAY_…" at bounding box center [329, 457] width 391 height 8
drag, startPoint x: 167, startPoint y: 389, endPoint x: 173, endPoint y: 390, distance: 6.5
click at [173, 390] on div "8/21/25_3342_CATCH ALL_COLLECTION - FRANCHISE FIT_CATCH ALL_VIDEO_TEXT OVERLAY_…" at bounding box center [236, 383] width 212 height 37
click at [172, 424] on span "8/21/25_3629_CATCH ALL_COLLECTION - FRANCHISE FIT_CATCH ALL_VIDEO_TEXT OVERLAY_…" at bounding box center [336, 420] width 404 height 8
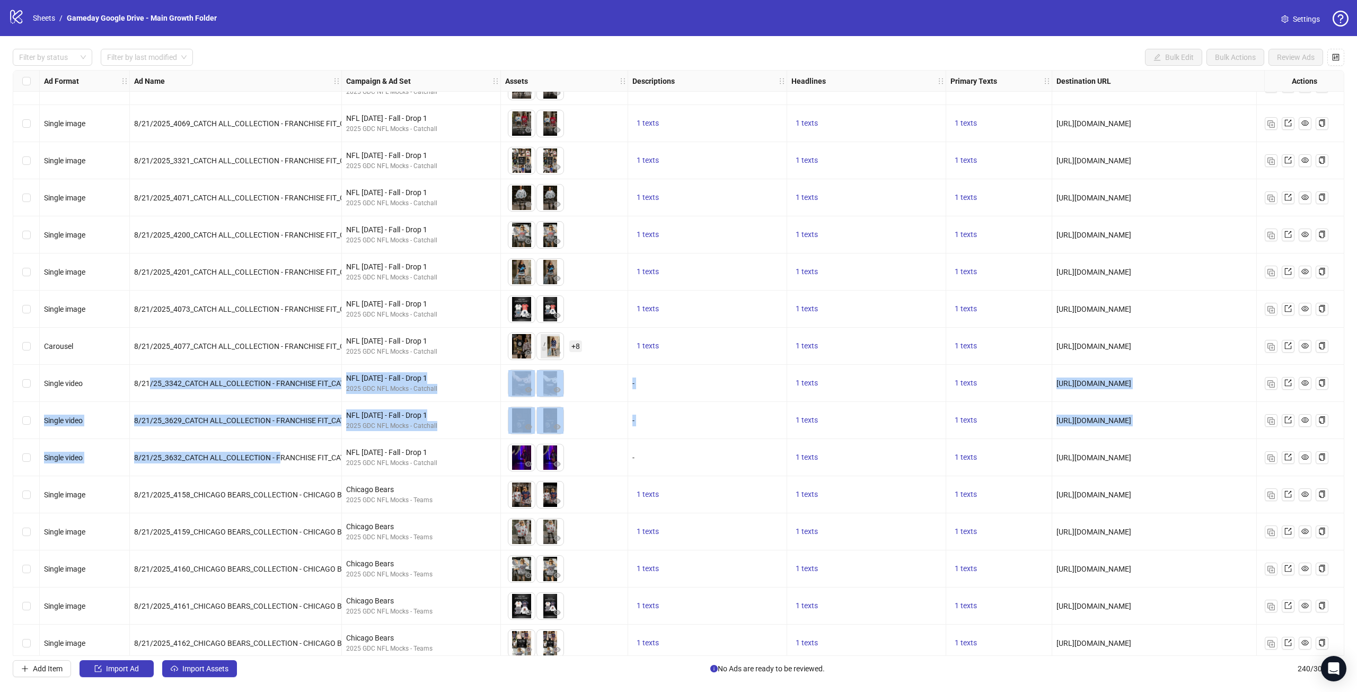
drag, startPoint x: 153, startPoint y: 381, endPoint x: 278, endPoint y: 459, distance: 147.9
